Goal: Use online tool/utility: Utilize a website feature to perform a specific function

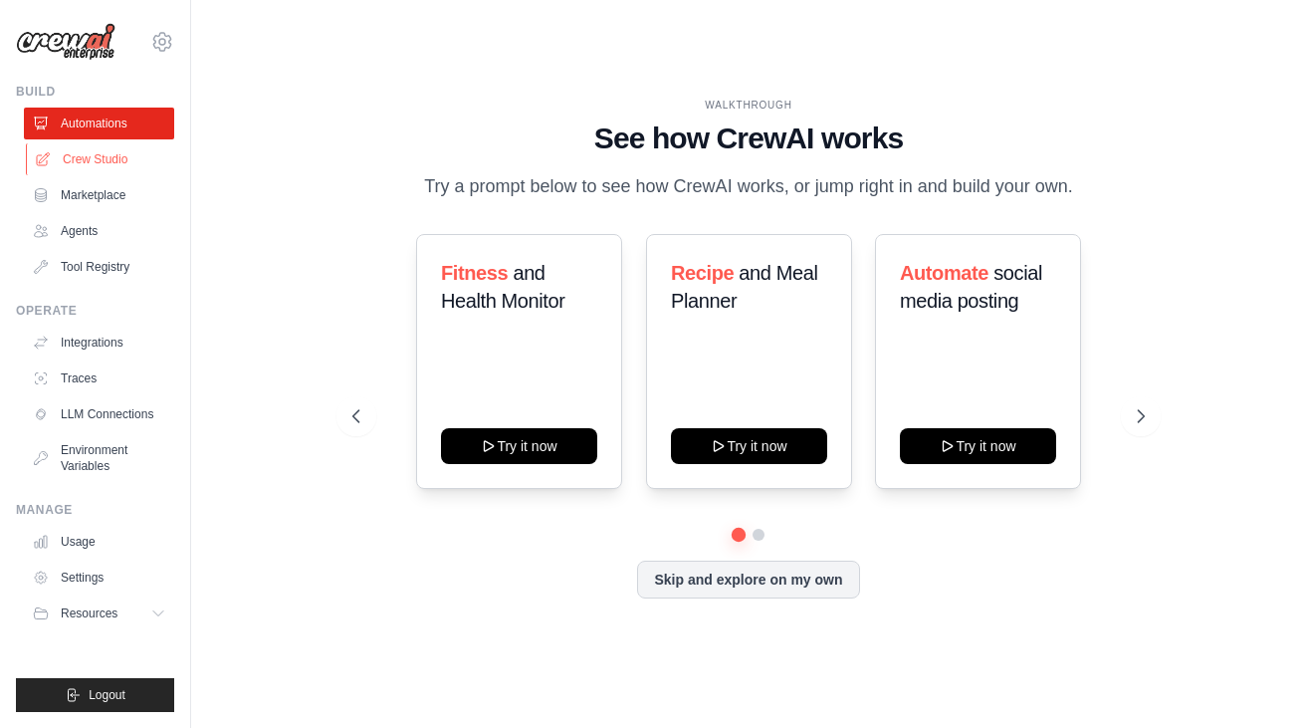
click at [101, 167] on link "Crew Studio" at bounding box center [101, 159] width 150 height 32
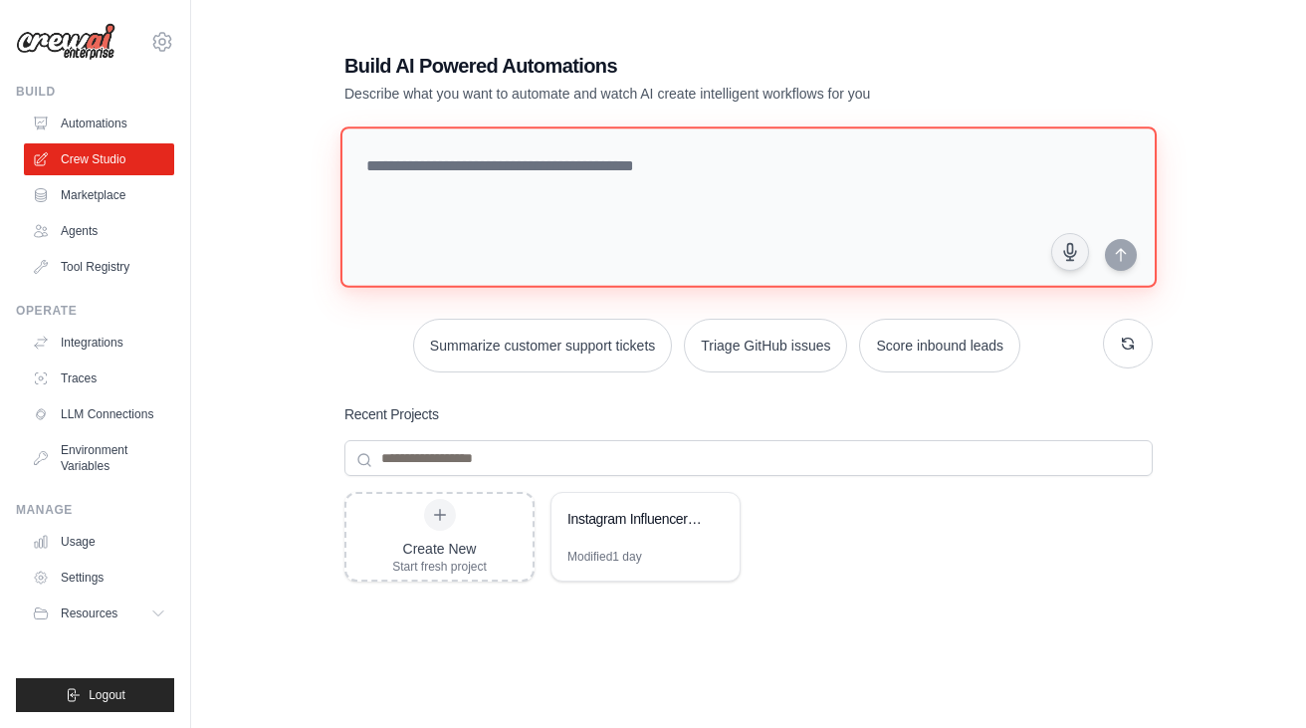
click at [722, 178] on textarea at bounding box center [748, 206] width 816 height 161
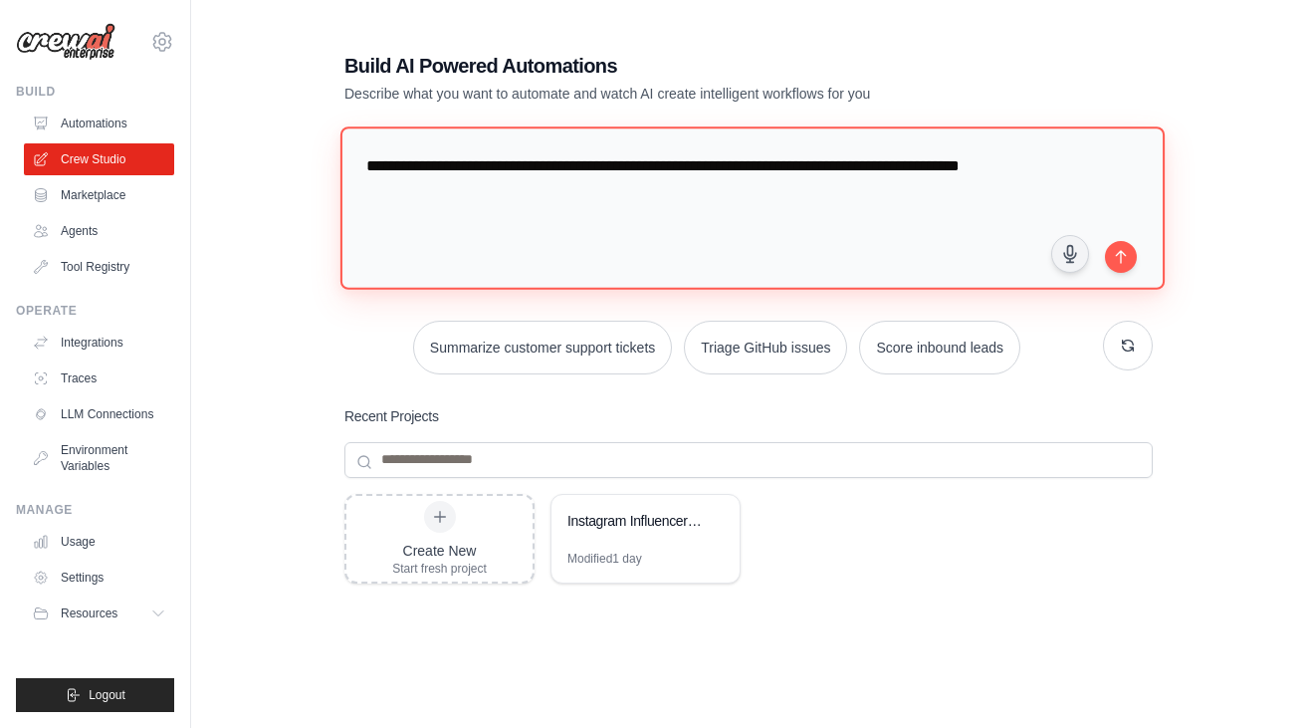
paste textarea "**********"
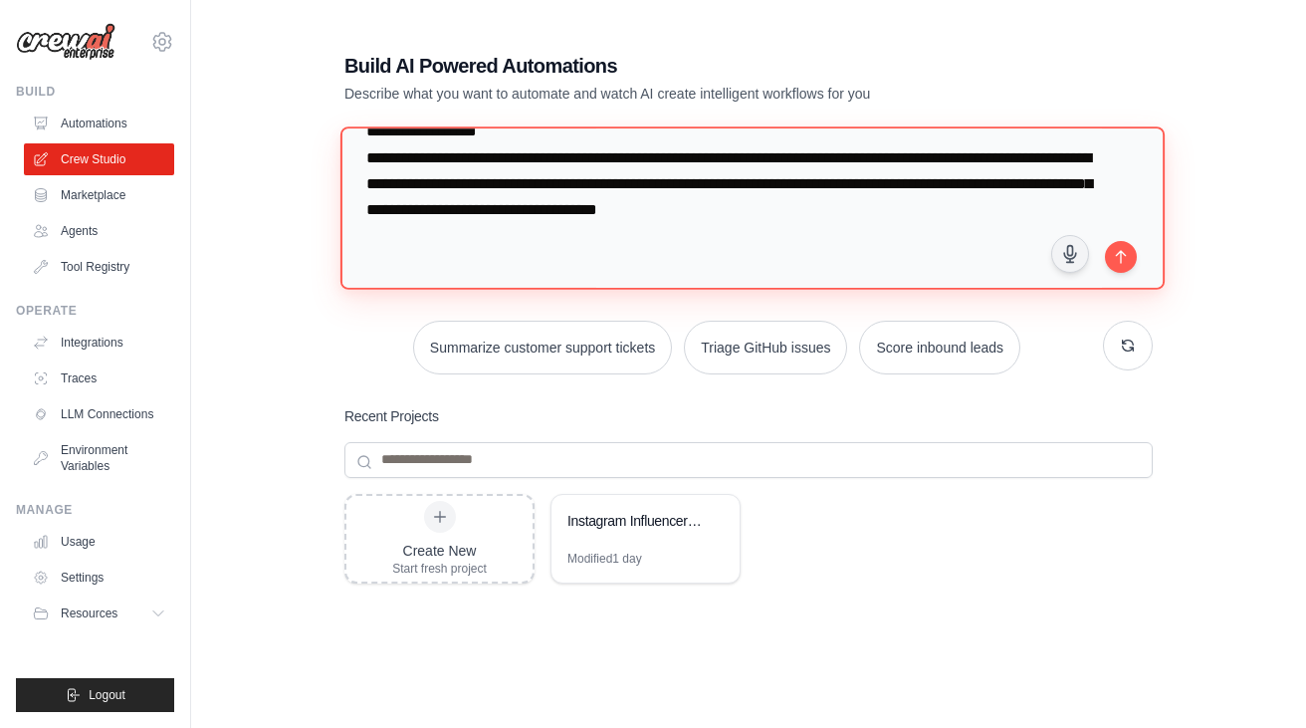
scroll to position [1443, 0]
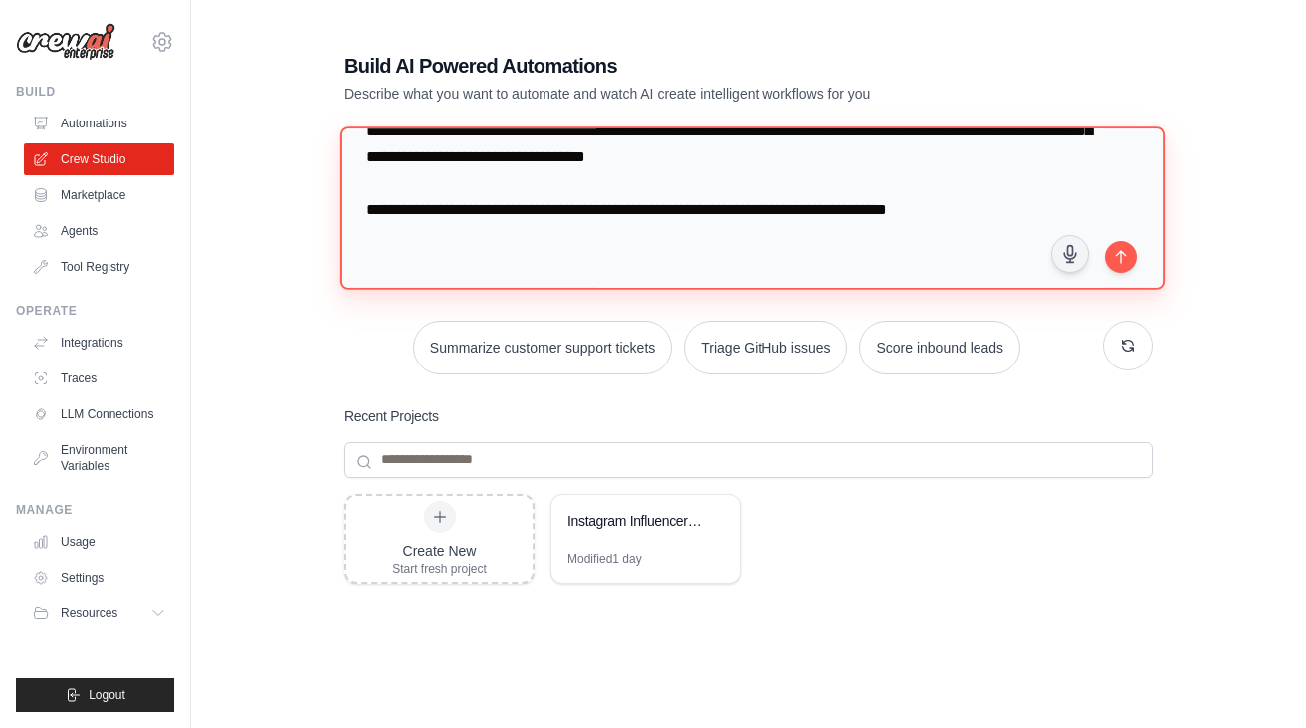
click at [916, 280] on textarea at bounding box center [752, 207] width 824 height 162
click at [828, 278] on textarea at bounding box center [752, 207] width 824 height 162
click at [978, 275] on textarea at bounding box center [752, 207] width 824 height 162
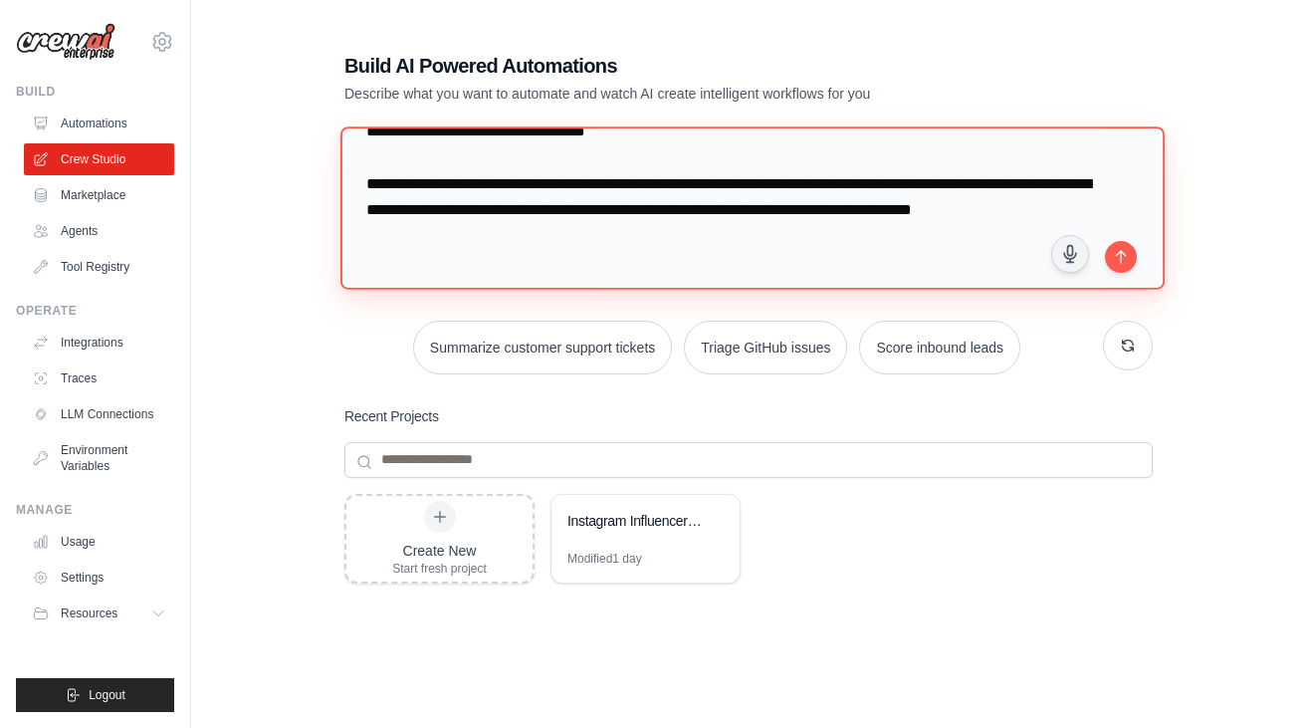
scroll to position [1495, 0]
type textarea "**********"
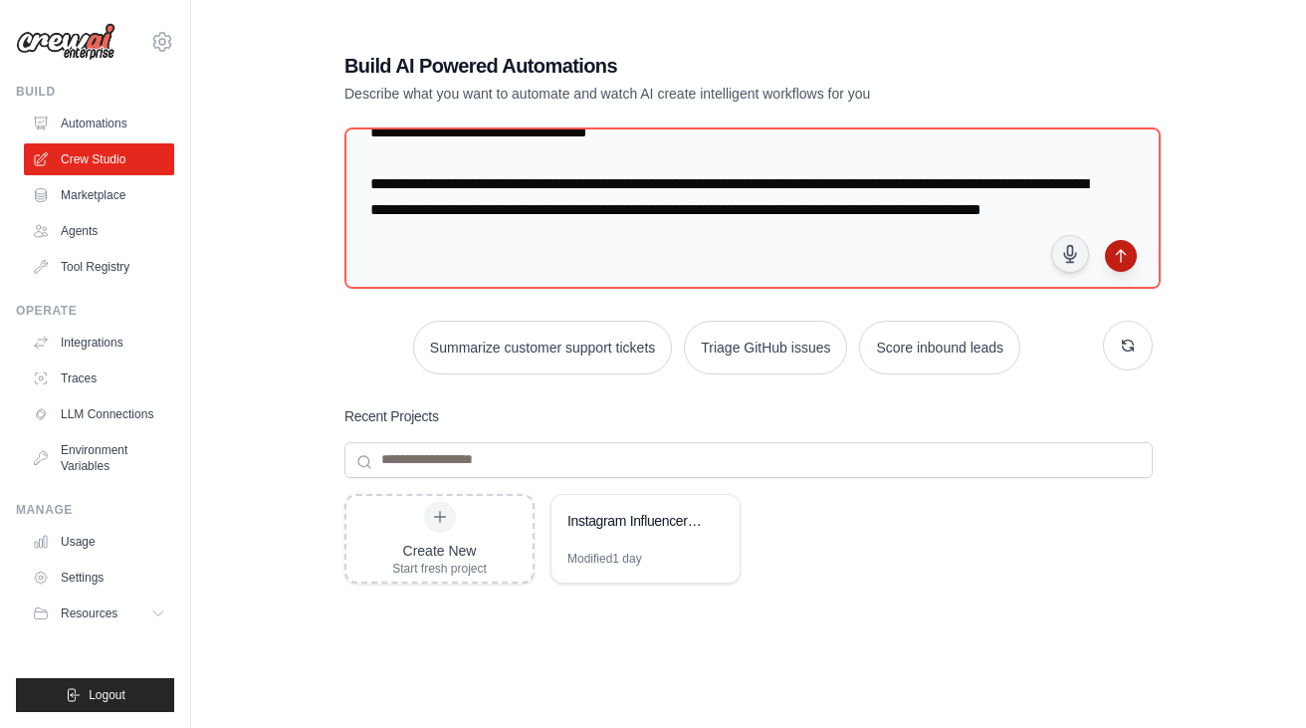
click at [1124, 250] on icon "submit" at bounding box center [1120, 256] width 9 height 12
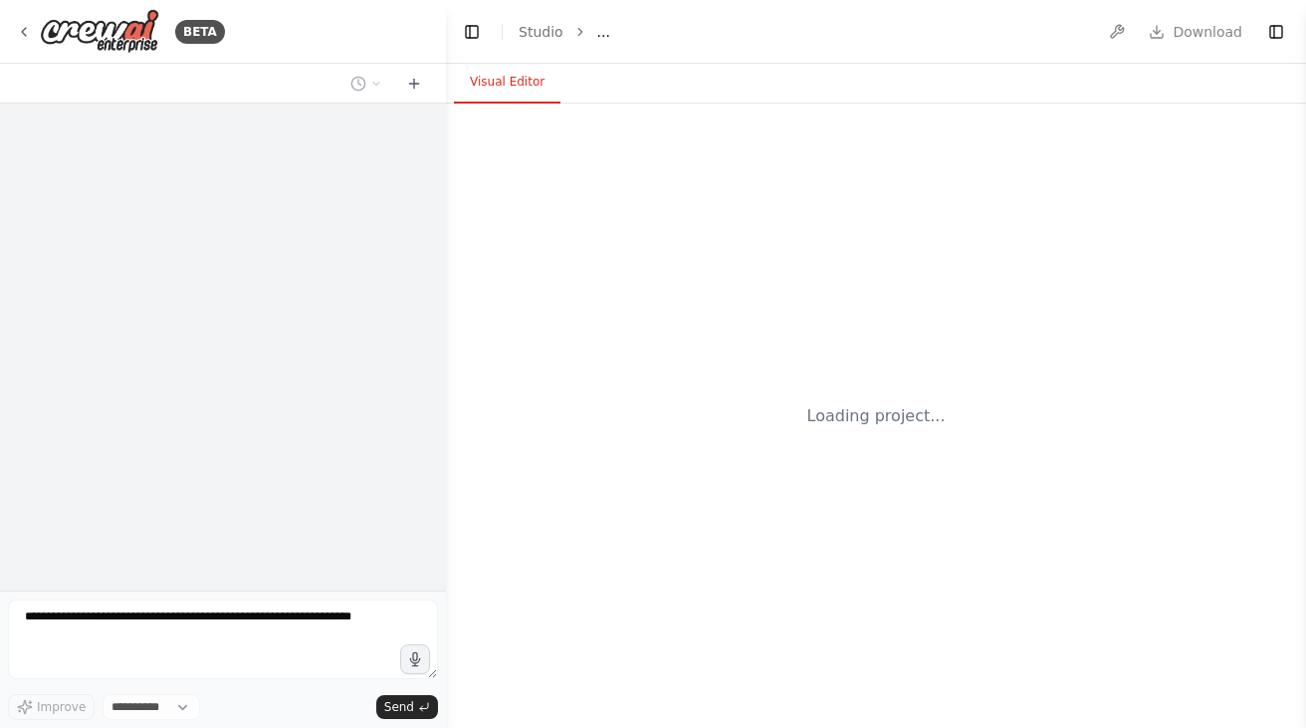
select select "****"
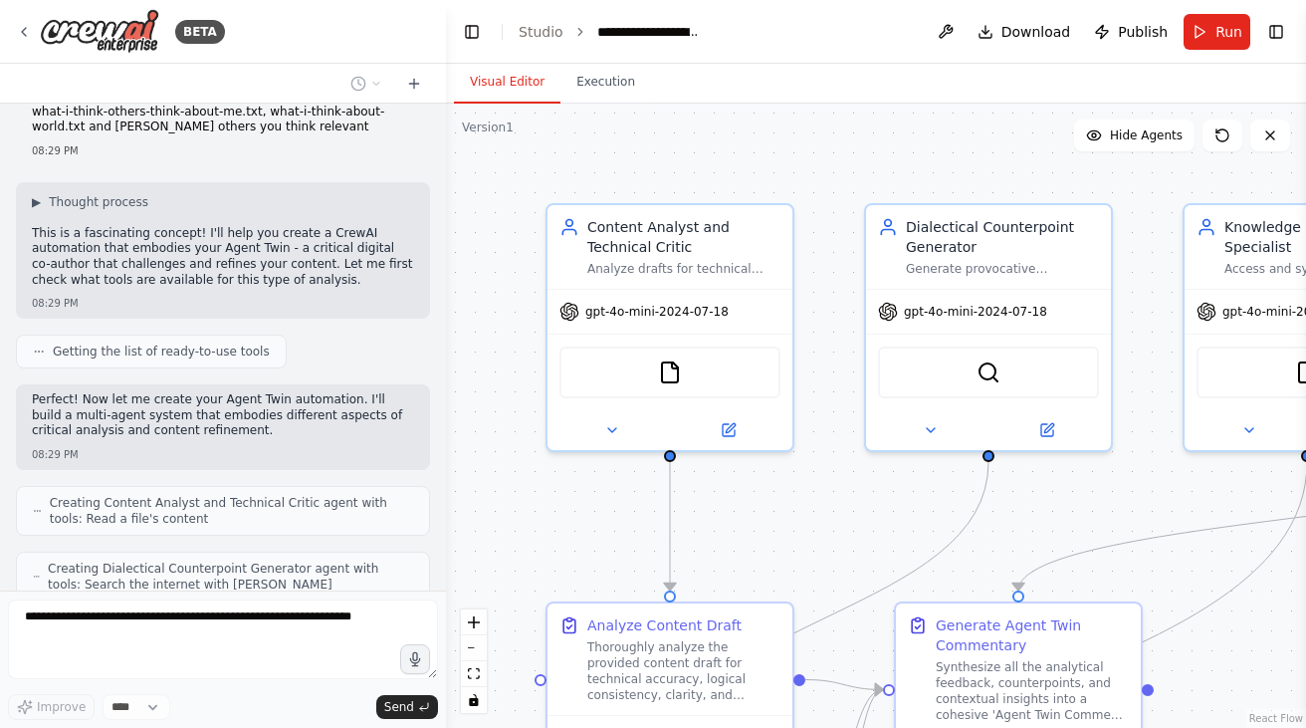
scroll to position [1429, 0]
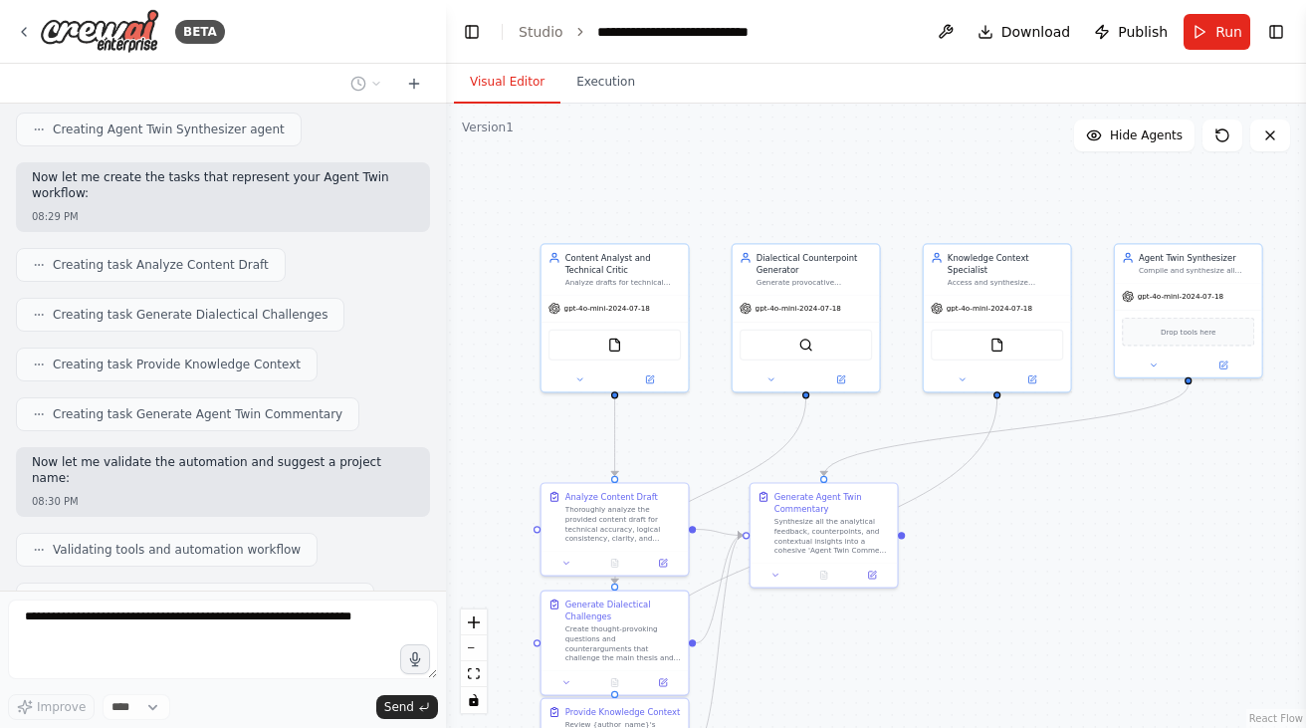
drag, startPoint x: 840, startPoint y: 565, endPoint x: 650, endPoint y: 378, distance: 266.8
click at [651, 379] on div ".deletable-edge-delete-btn { width: 20px; height: 20px; border: 0px solid #ffff…" at bounding box center [876, 416] width 860 height 624
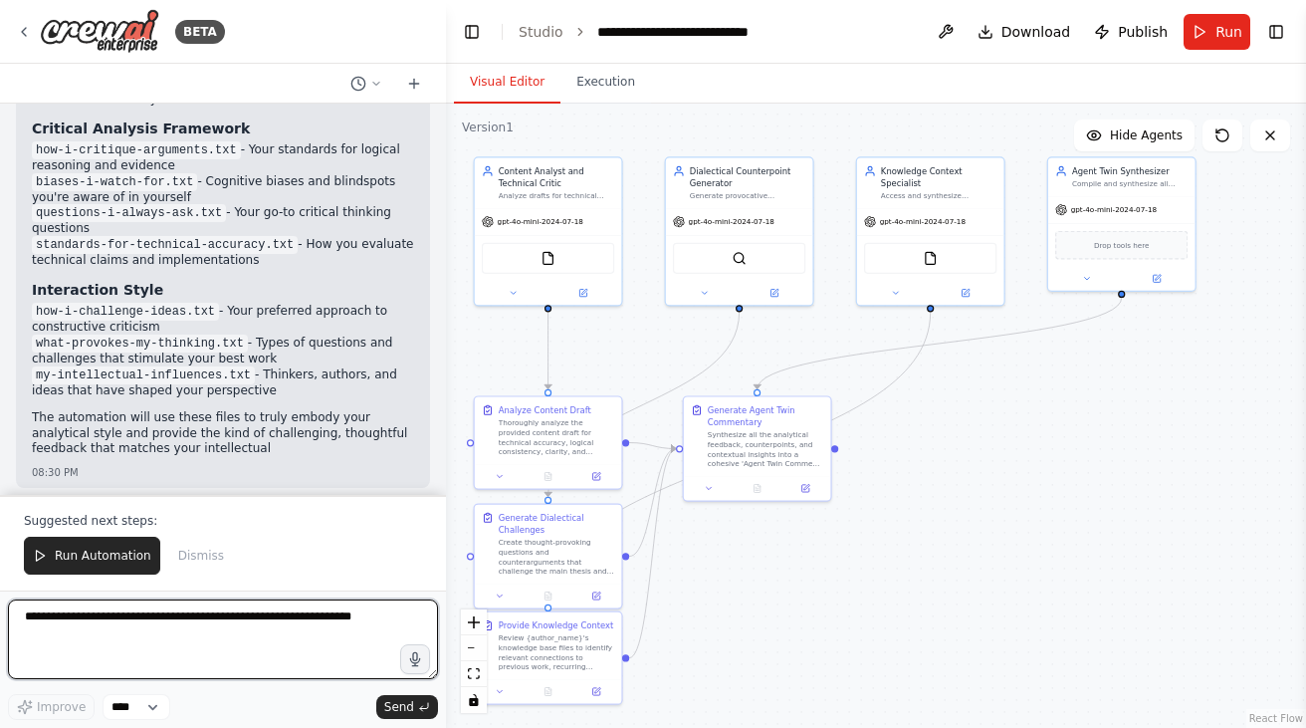
scroll to position [2561, 0]
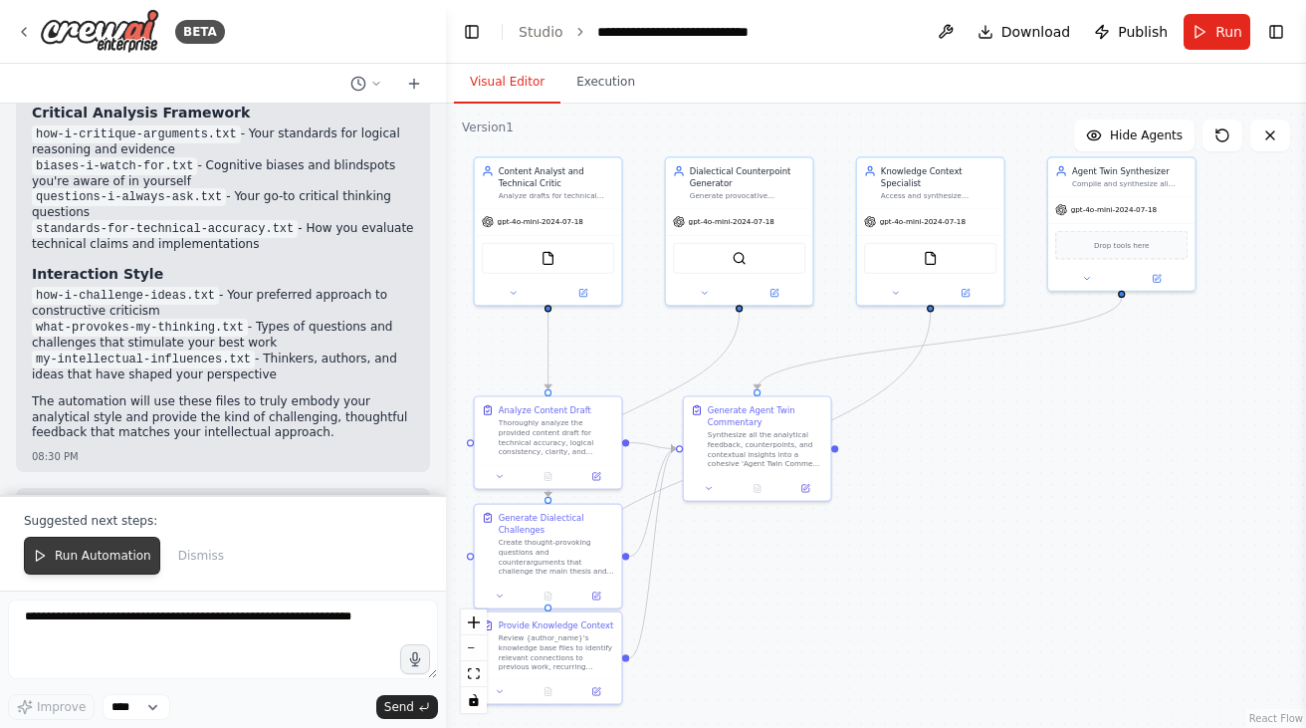
click at [115, 551] on span "Run Automation" at bounding box center [103, 555] width 97 height 16
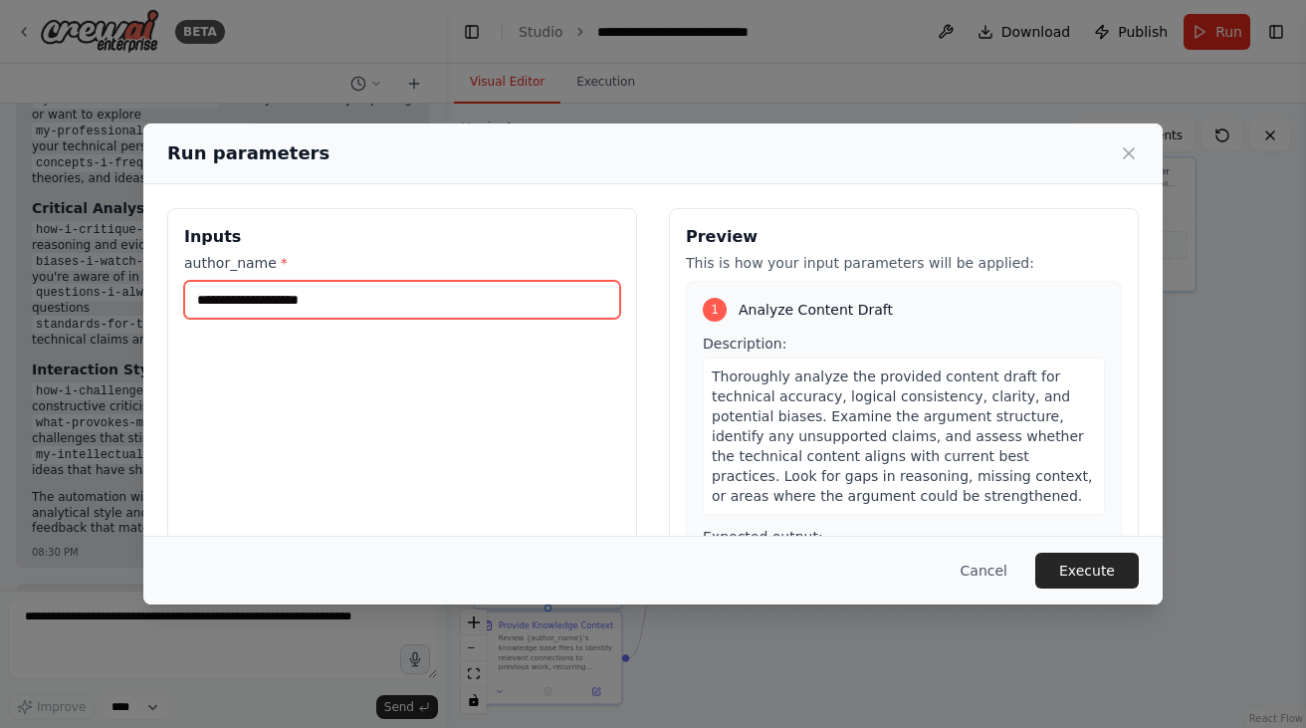
click at [428, 314] on input "author_name *" at bounding box center [402, 300] width 436 height 38
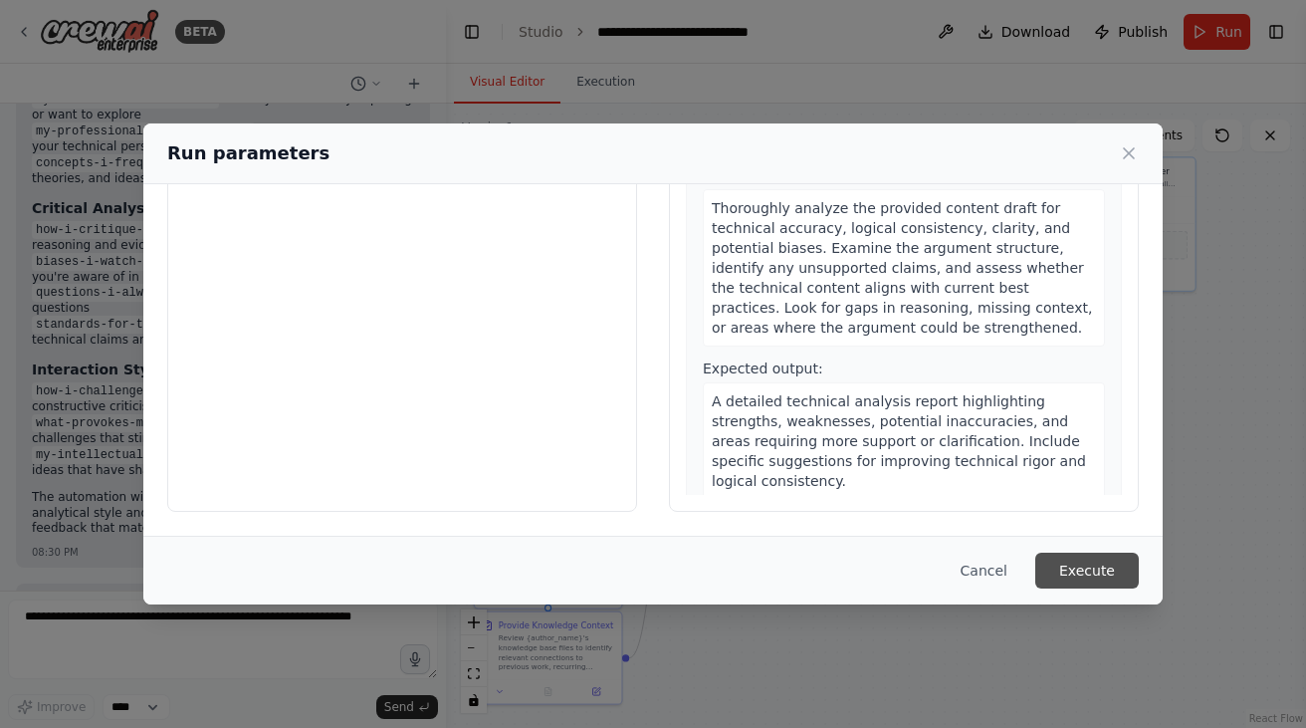
type input "**********"
click at [1092, 576] on button "Execute" at bounding box center [1087, 570] width 104 height 36
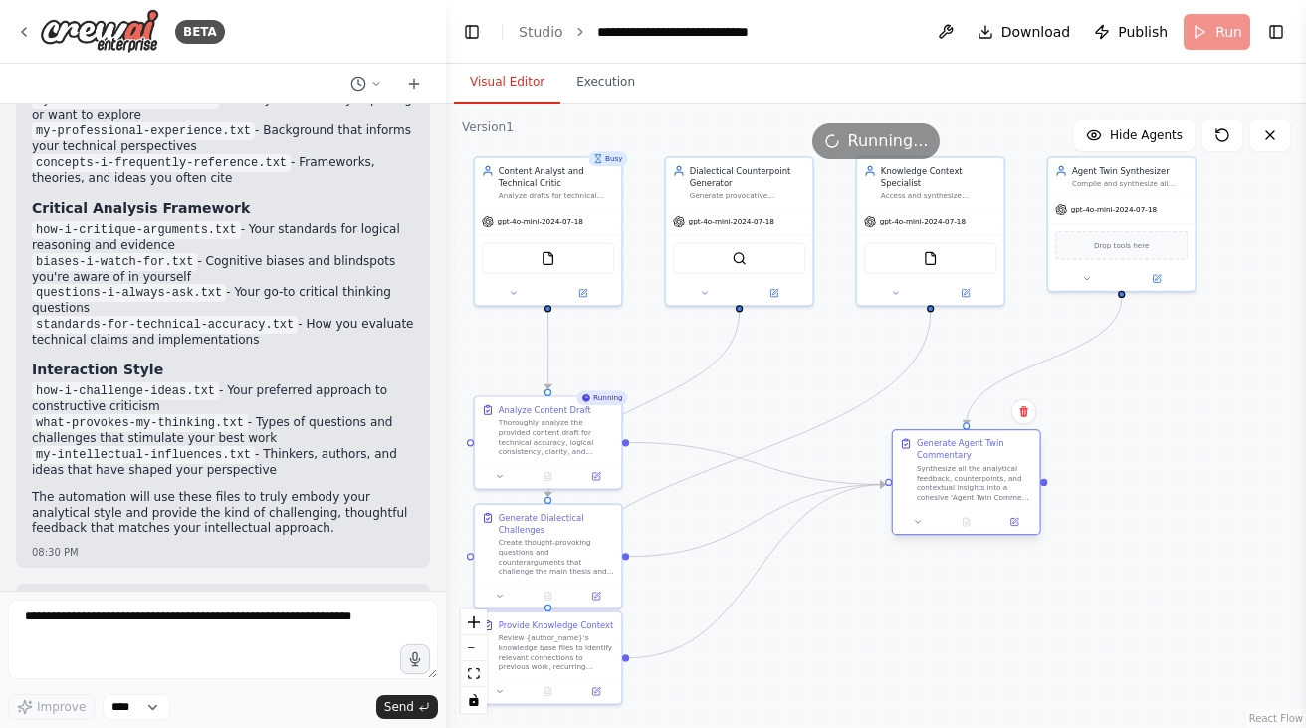
drag, startPoint x: 767, startPoint y: 433, endPoint x: 979, endPoint y: 465, distance: 214.4
click at [979, 465] on div "Synthesize all the analytical feedback, counterpoints, and contextual insights …" at bounding box center [974, 483] width 115 height 38
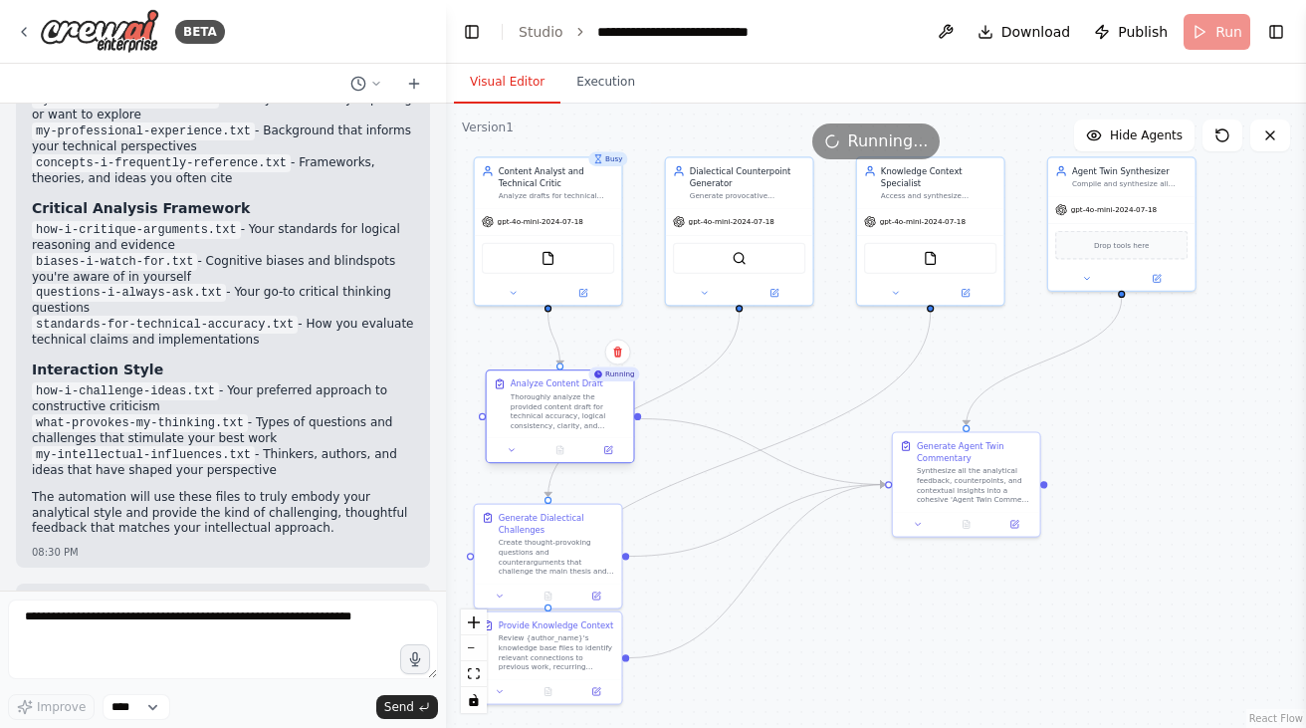
drag, startPoint x: 564, startPoint y: 451, endPoint x: 579, endPoint y: 426, distance: 29.0
click at [579, 426] on div "Thoroughly analyze the provided content draft for technical accuracy, logical c…" at bounding box center [568, 411] width 115 height 38
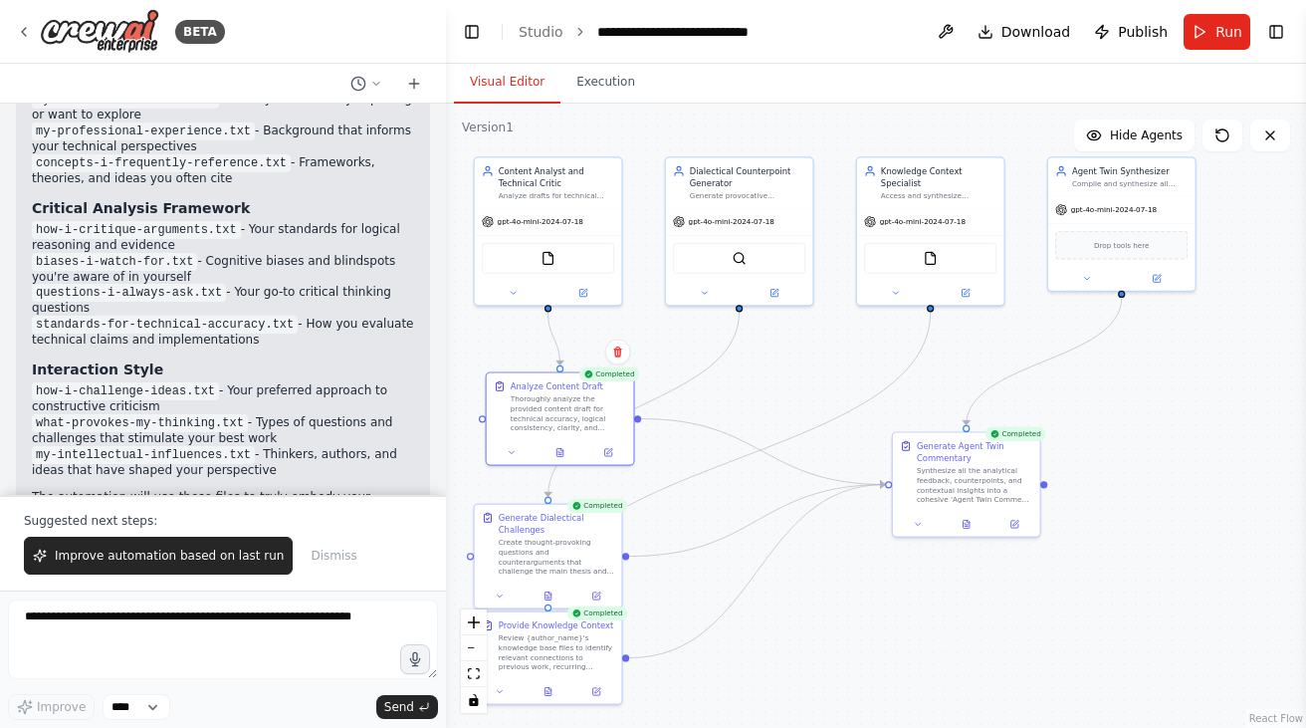
scroll to position [2561, 0]
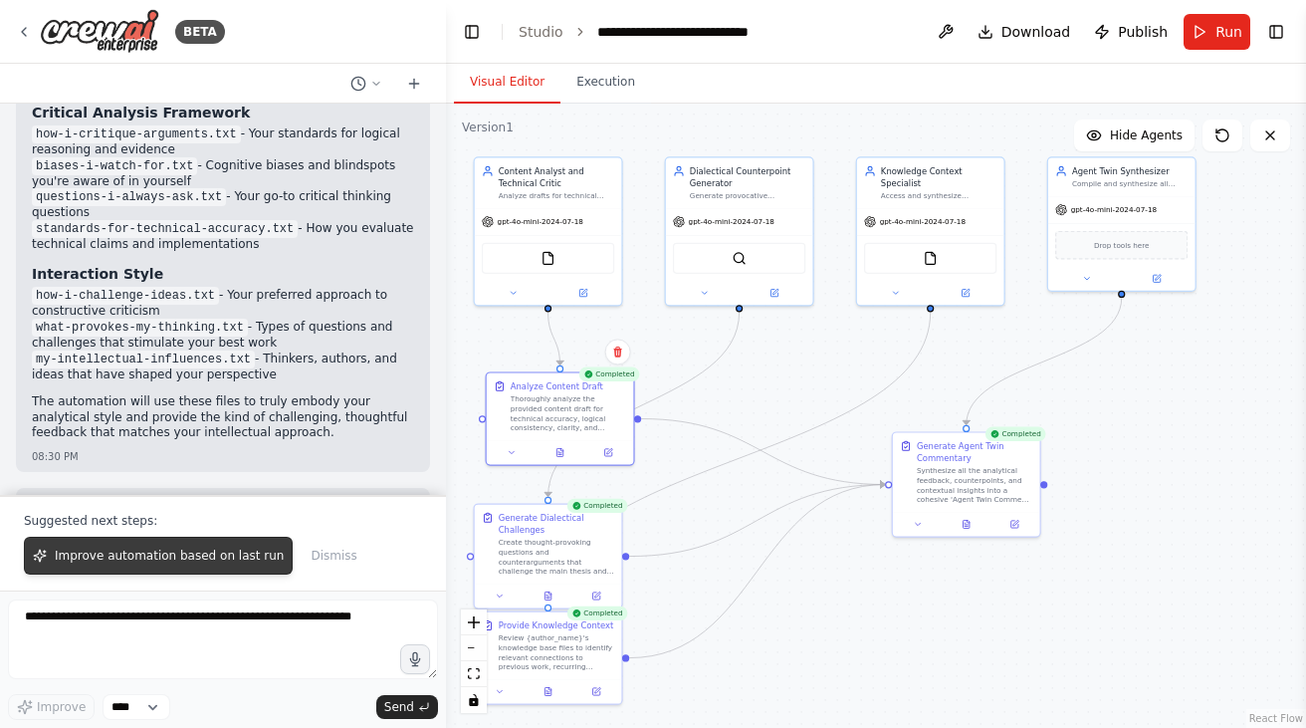
click at [200, 558] on span "Improve automation based on last run" at bounding box center [169, 555] width 229 height 16
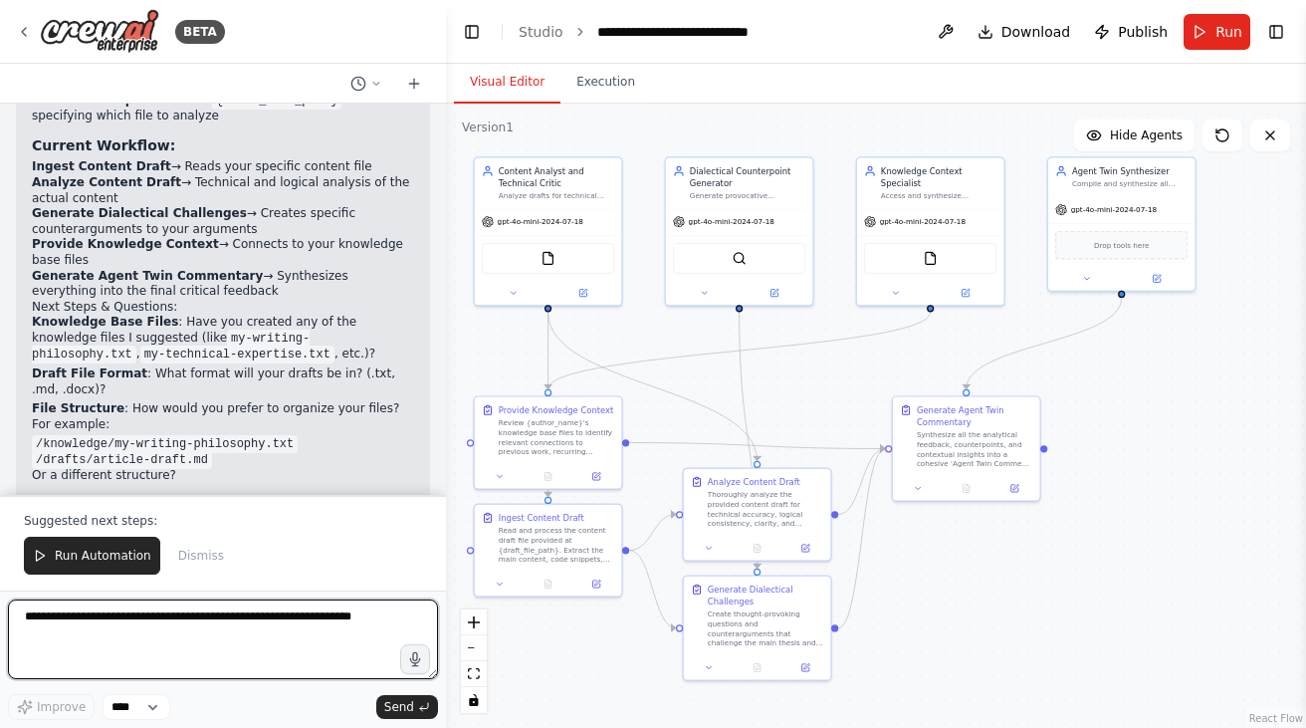
scroll to position [4041, 0]
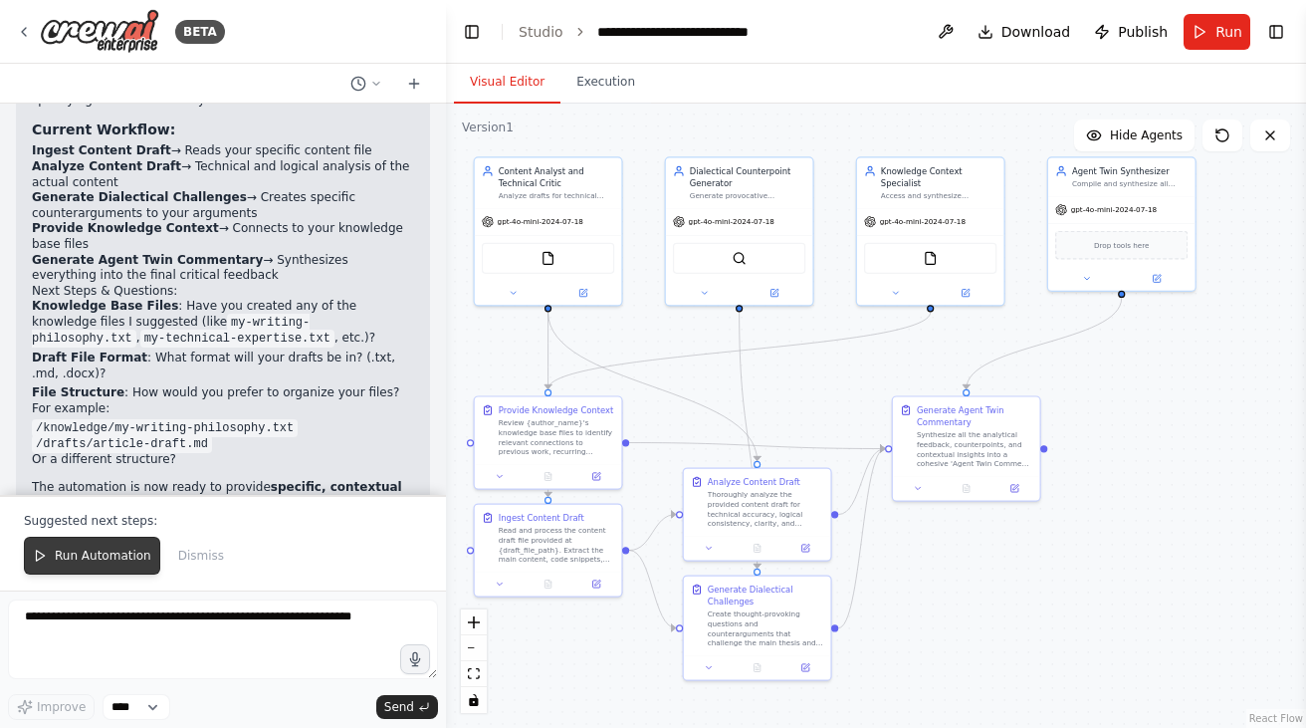
click at [104, 555] on span "Run Automation" at bounding box center [103, 555] width 97 height 16
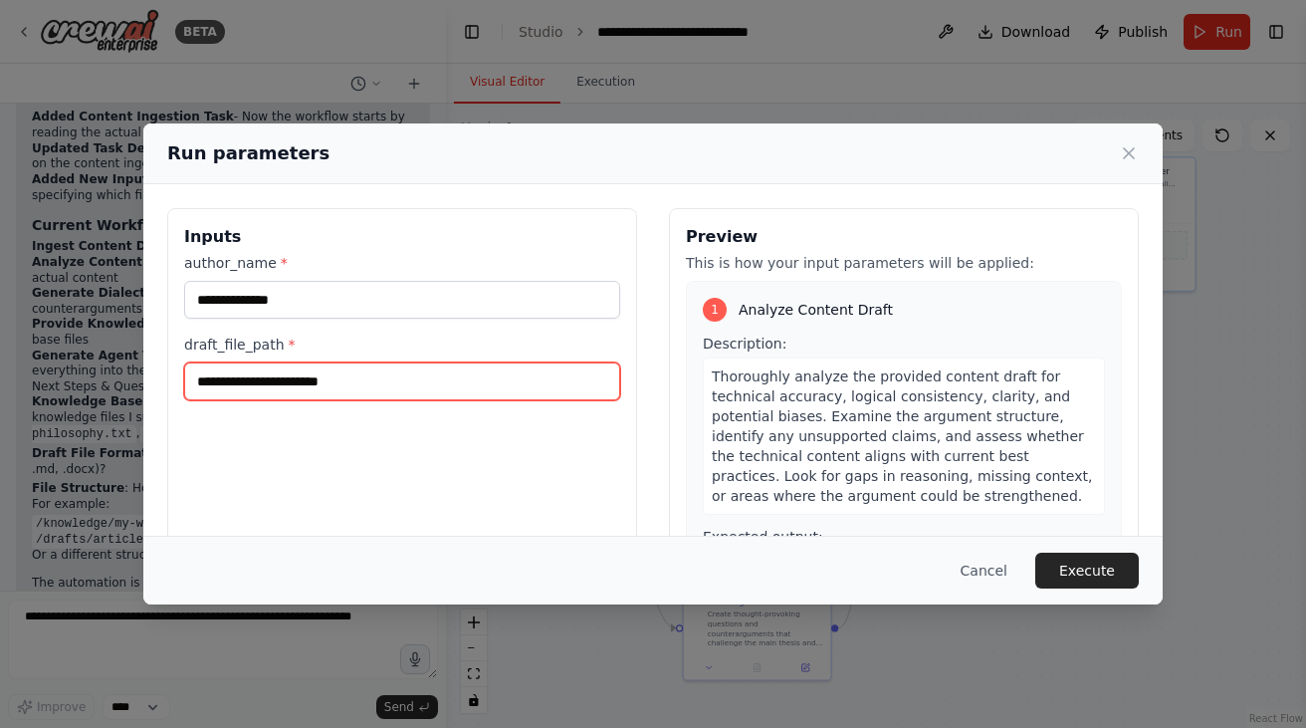
click at [365, 383] on input "draft_file_path *" at bounding box center [402, 381] width 436 height 38
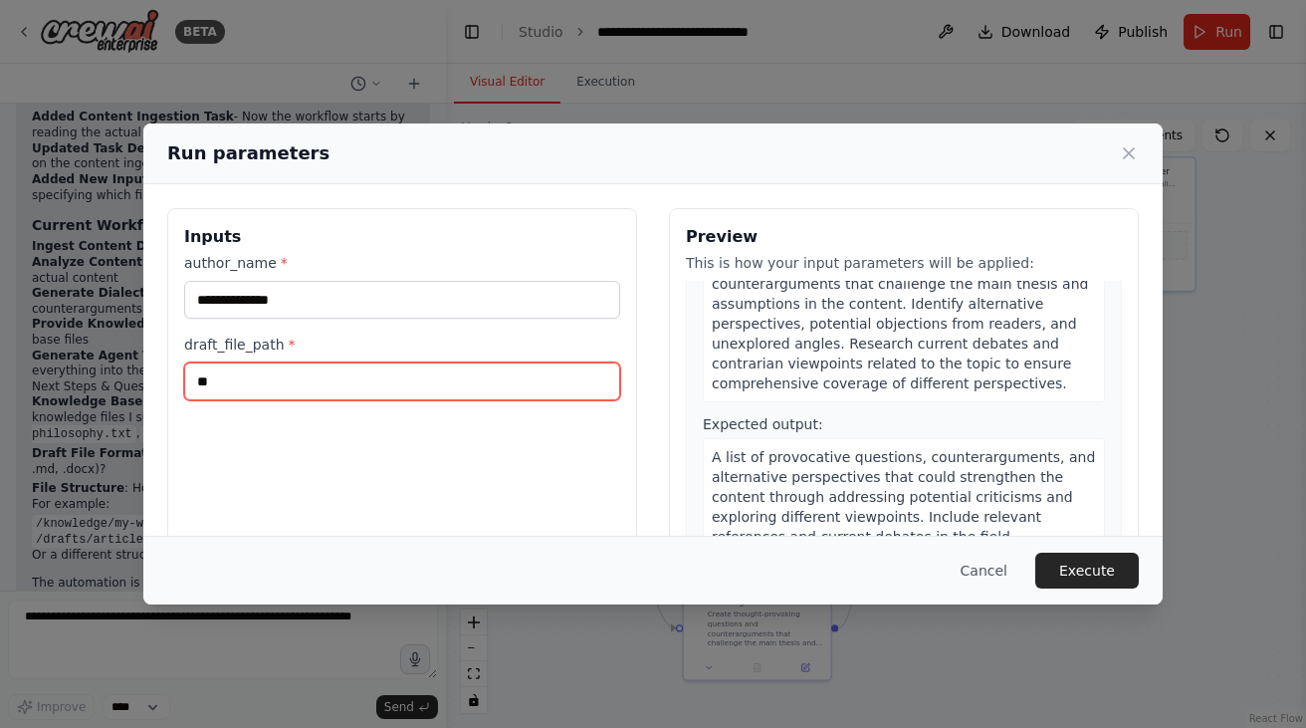
scroll to position [610, 0]
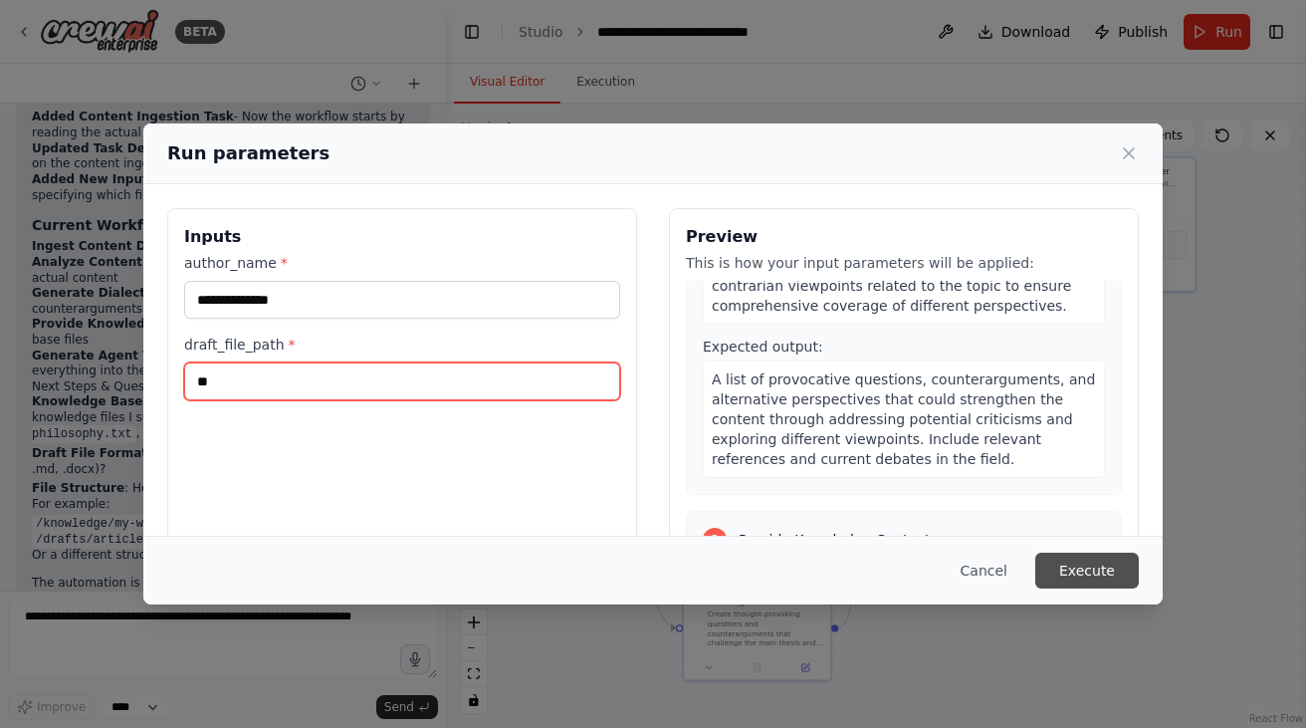
type input "**"
click at [1102, 572] on button "Execute" at bounding box center [1087, 570] width 104 height 36
